Goal: Task Accomplishment & Management: Use online tool/utility

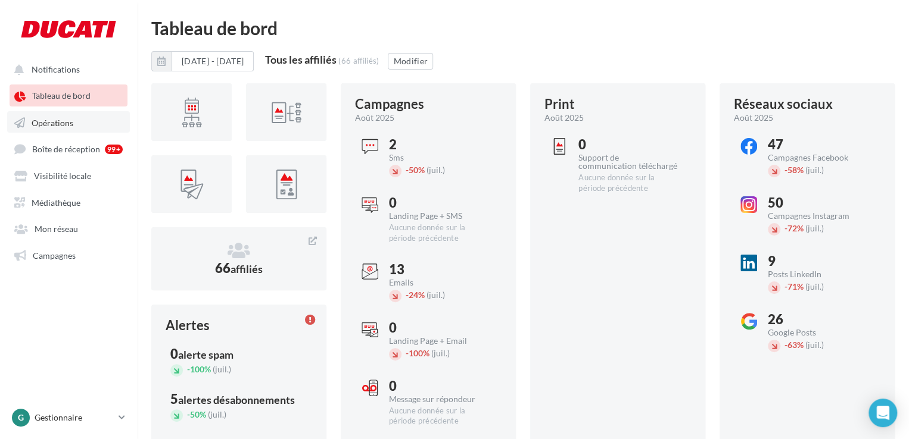
click at [82, 127] on link "Opérations" at bounding box center [68, 121] width 123 height 21
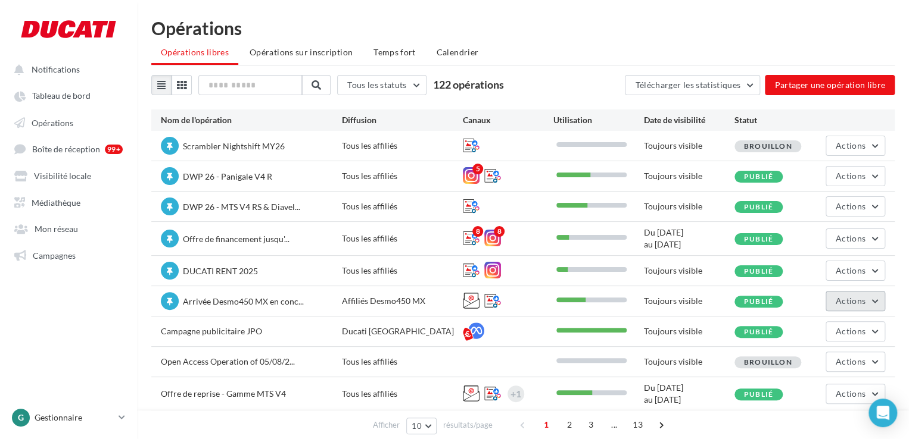
click at [860, 299] on span "Actions" at bounding box center [850, 301] width 30 height 10
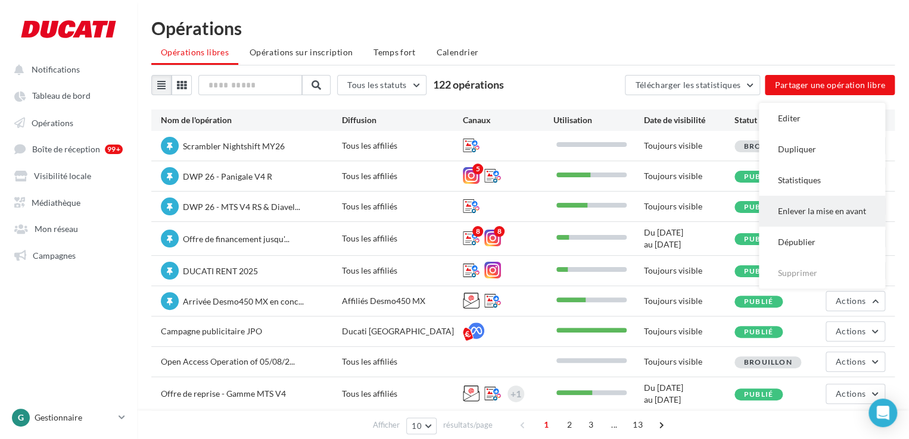
click at [819, 209] on button "Enlever la mise en avant" at bounding box center [822, 211] width 126 height 31
